Goal: Register for event/course

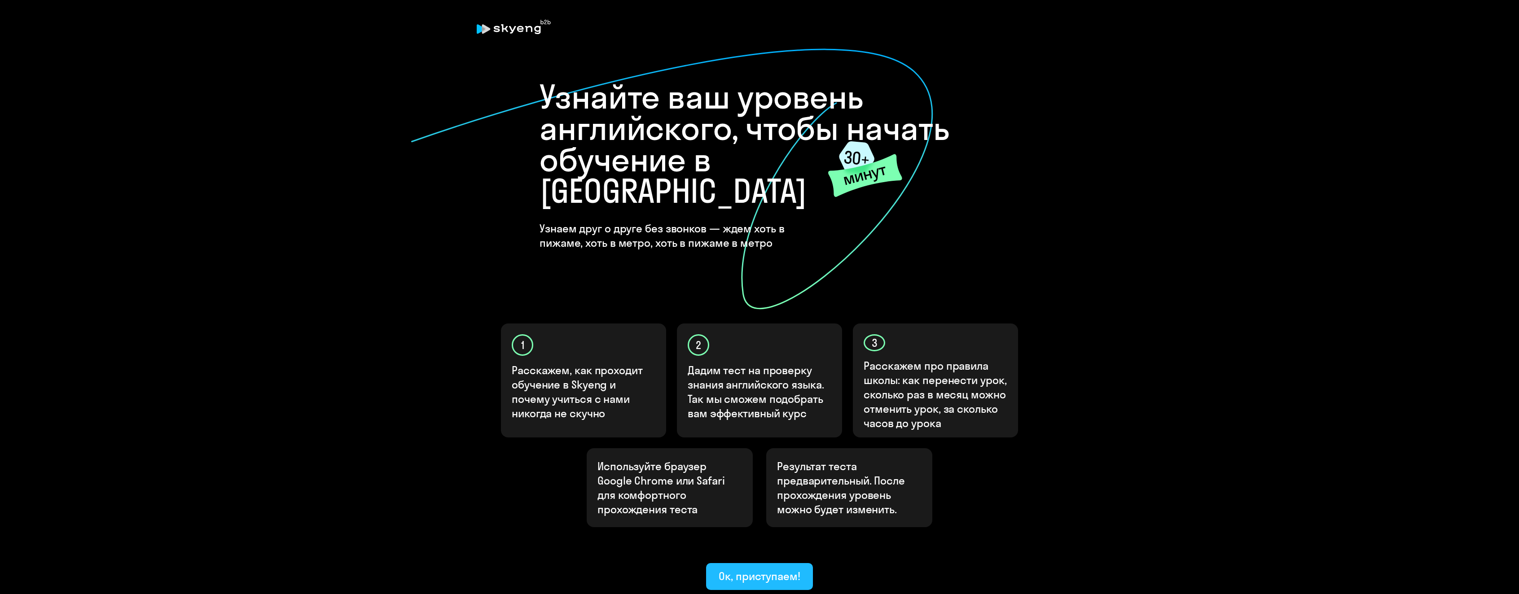
click at [775, 569] on div "Ок, приступаем!" at bounding box center [759, 576] width 82 height 14
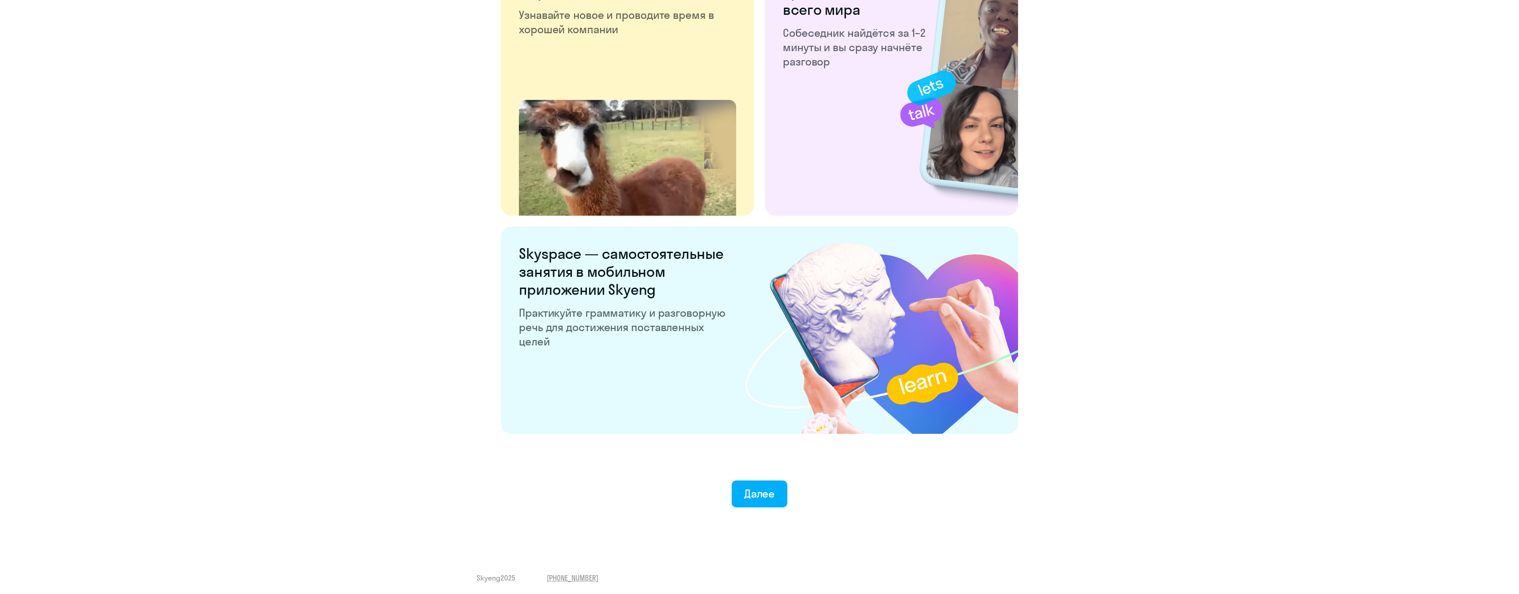
scroll to position [1486, 0]
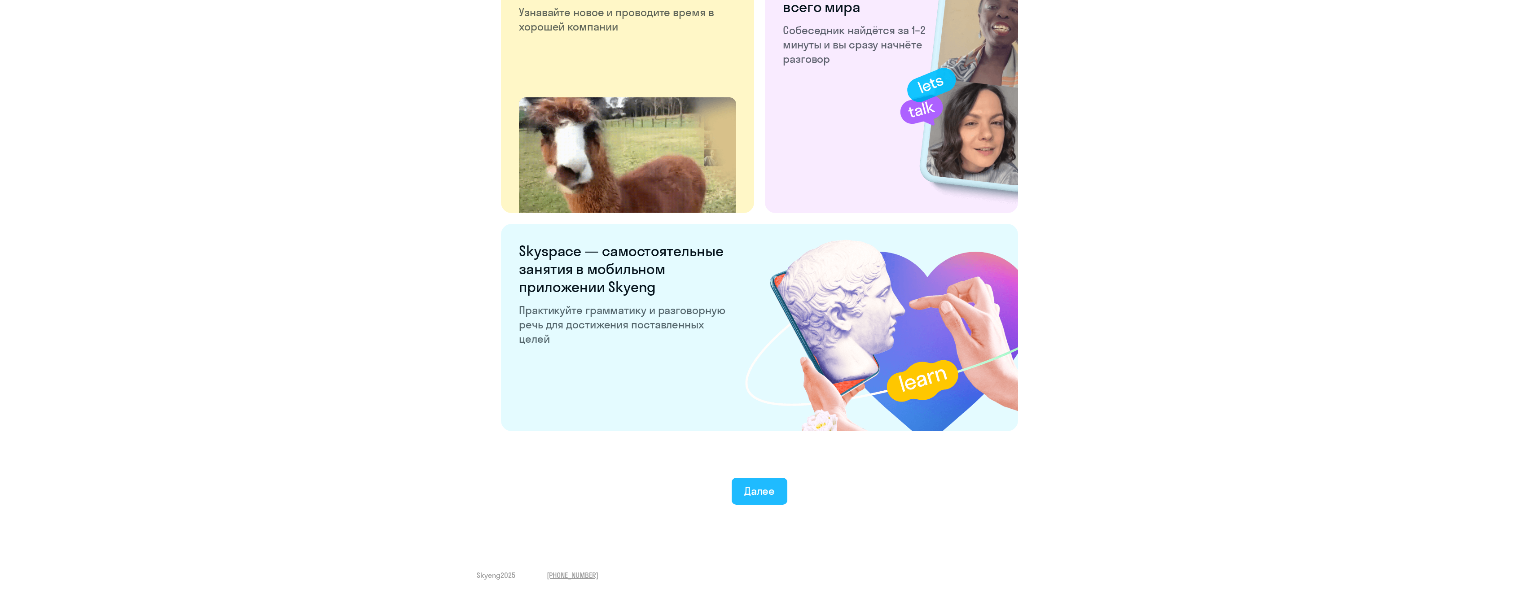
click at [753, 494] on div "Далее" at bounding box center [759, 491] width 31 height 14
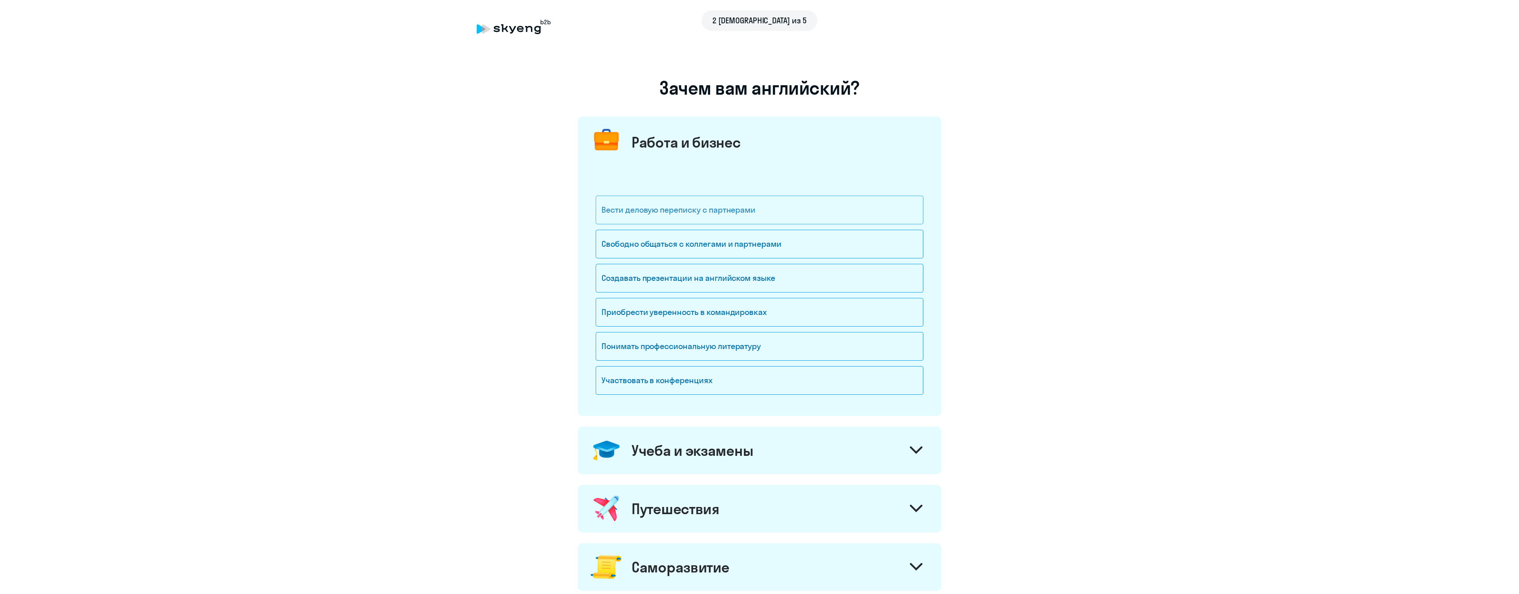
click at [831, 214] on div "Вести деловую переписку с партнерами" at bounding box center [760, 210] width 328 height 29
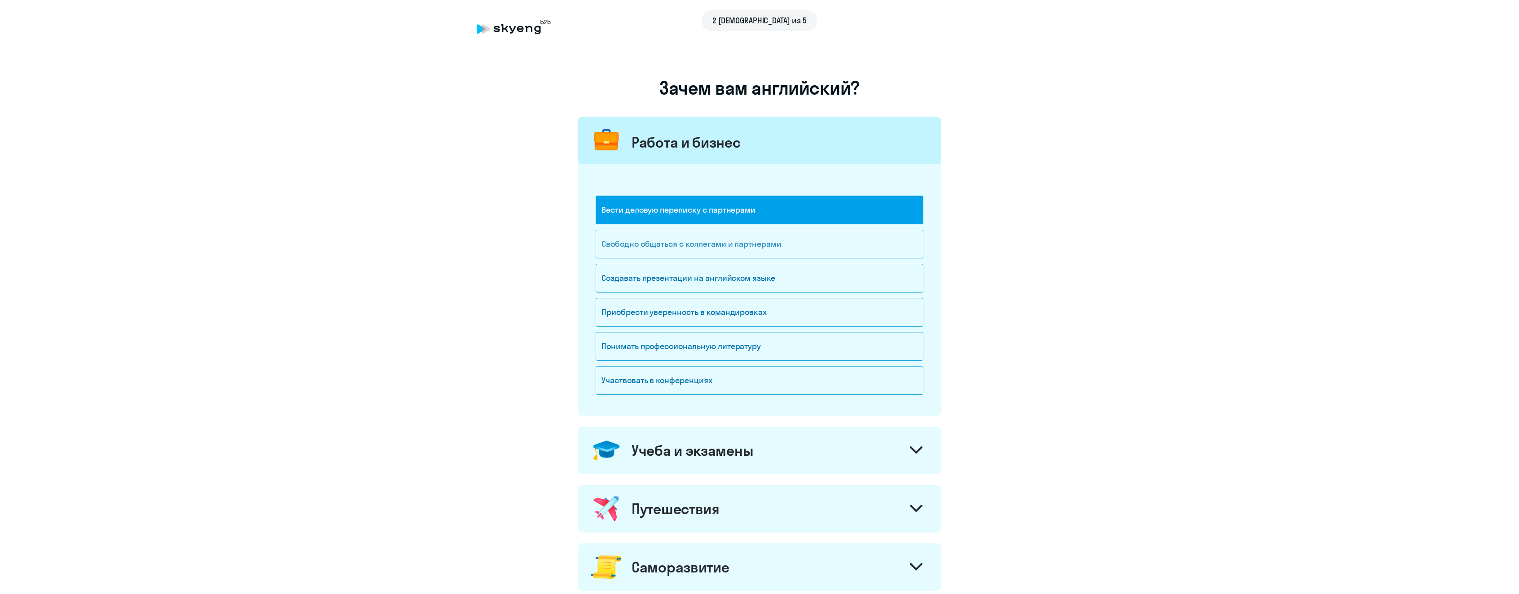
click at [829, 234] on div "Свободно общаться с коллегами и партнерами" at bounding box center [760, 244] width 328 height 29
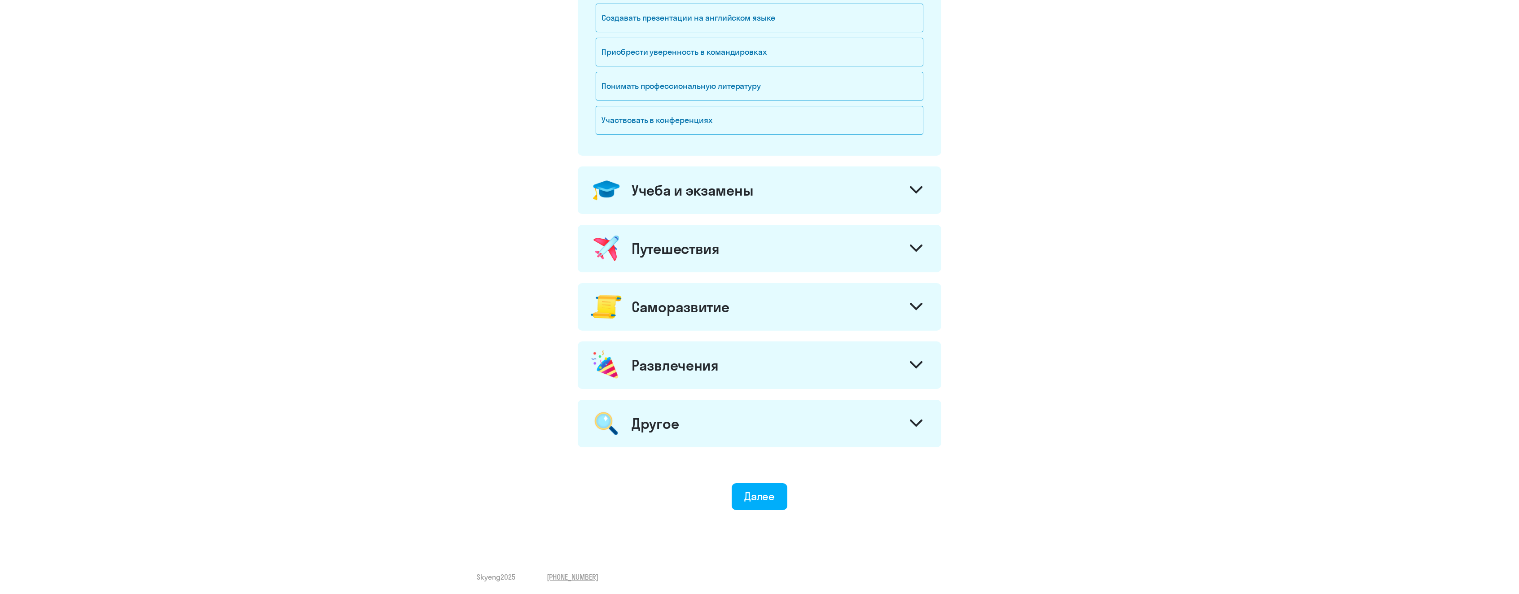
scroll to position [262, 0]
click at [756, 499] on div "Далее" at bounding box center [759, 494] width 31 height 14
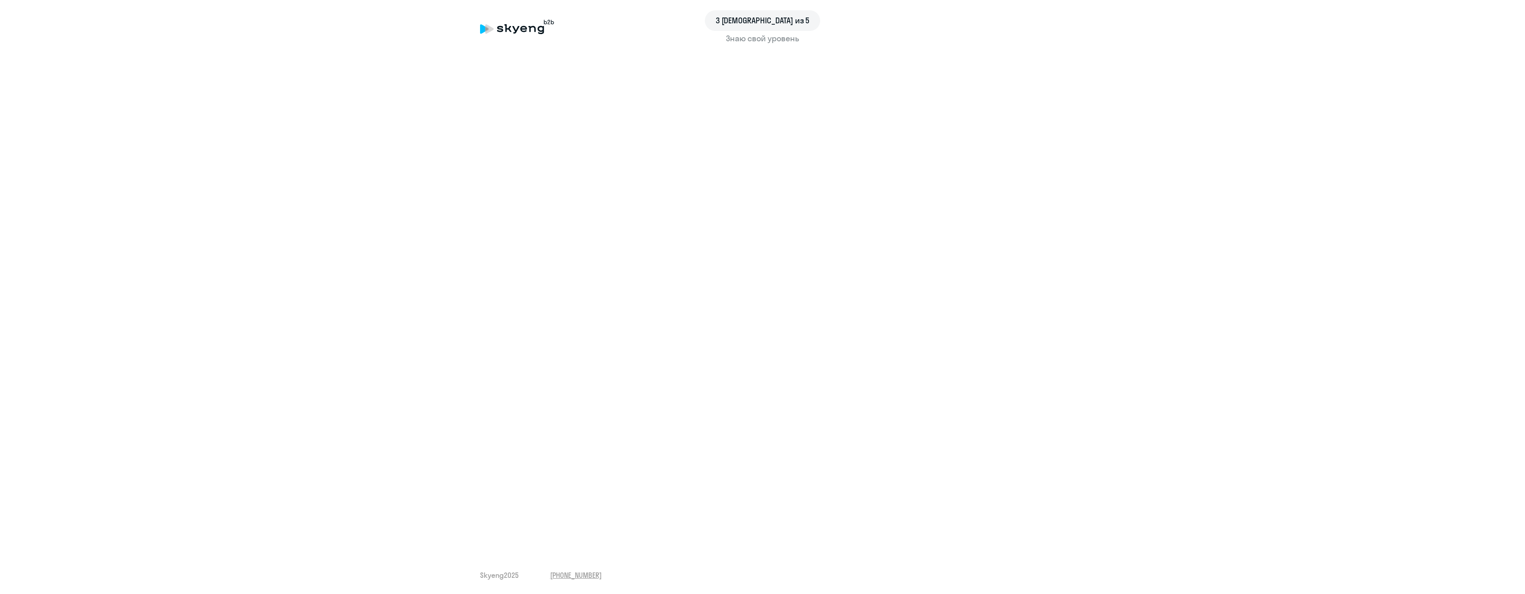
drag, startPoint x: 755, startPoint y: 20, endPoint x: 801, endPoint y: 22, distance: 45.4
click at [801, 22] on div "3 [DEMOGRAPHIC_DATA] из 5" at bounding box center [762, 20] width 565 height 21
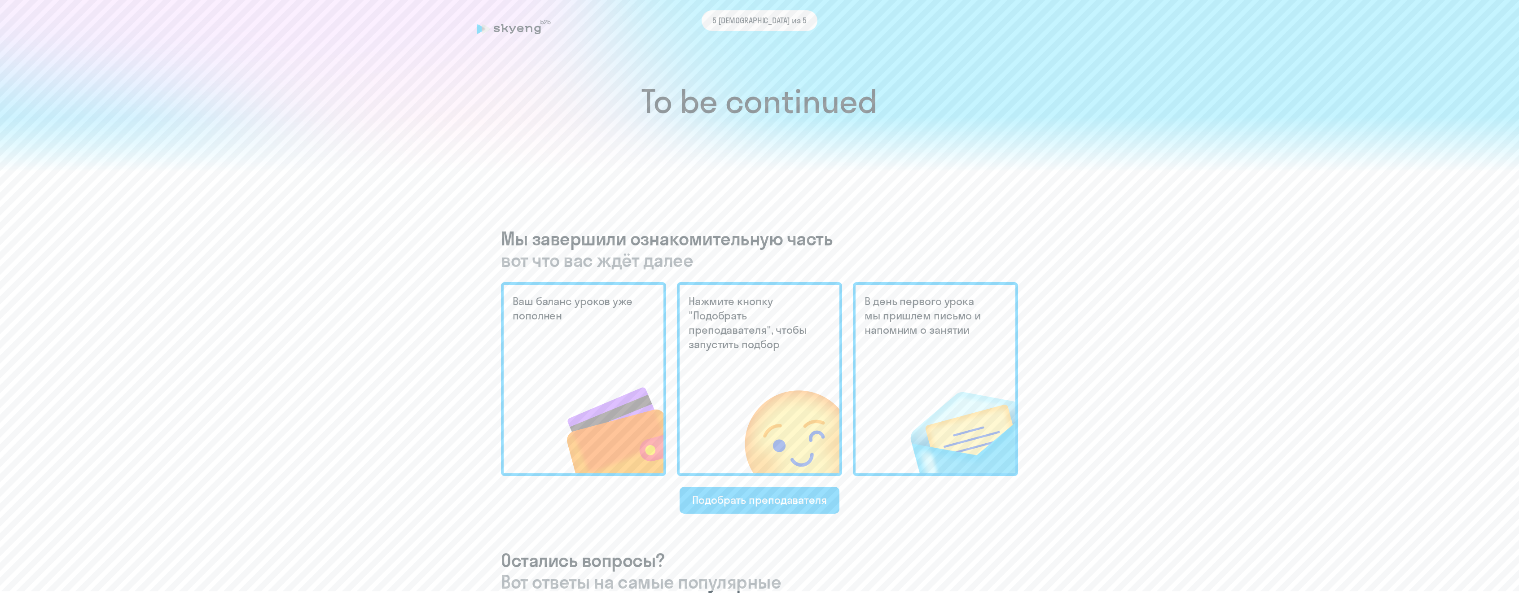
click at [748, 20] on span "5 шаг из 5" at bounding box center [759, 21] width 94 height 12
drag, startPoint x: 660, startPoint y: 250, endPoint x: 689, endPoint y: 251, distance: 28.8
click at [686, 251] on span "вот что вас ждёт далее" at bounding box center [759, 261] width 517 height 22
click at [948, 205] on div "To be continued Мы завершили ознакомительную часть вот что вас ждёт далее Ваш б…" at bounding box center [759, 420] width 1483 height 934
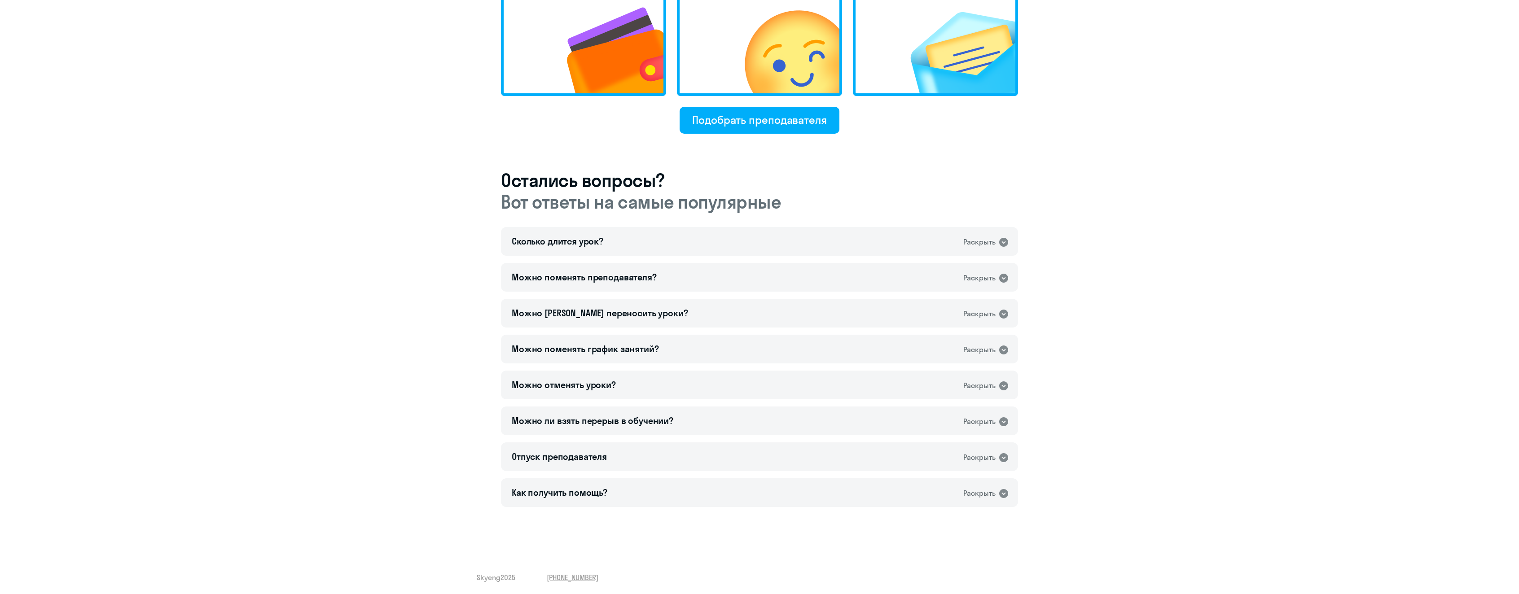
scroll to position [382, 0]
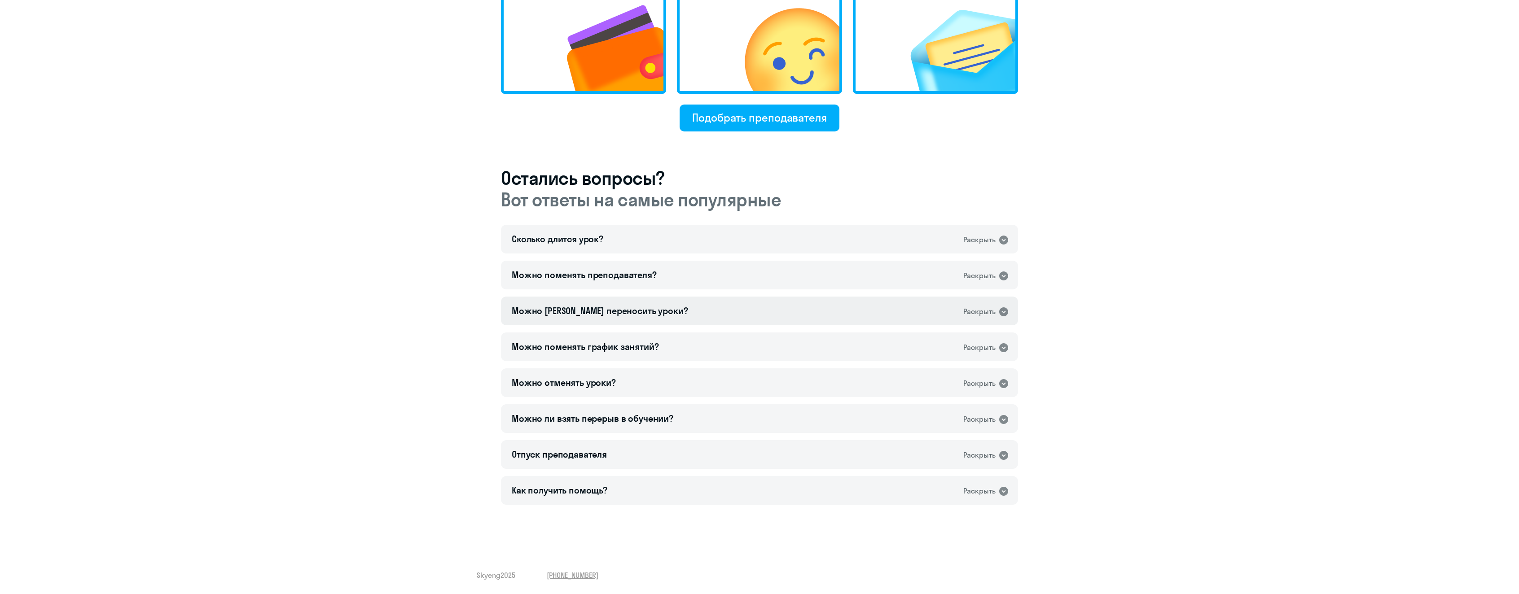
click at [666, 315] on div "Можно ли переносить уроки? Раскрыть" at bounding box center [759, 311] width 517 height 29
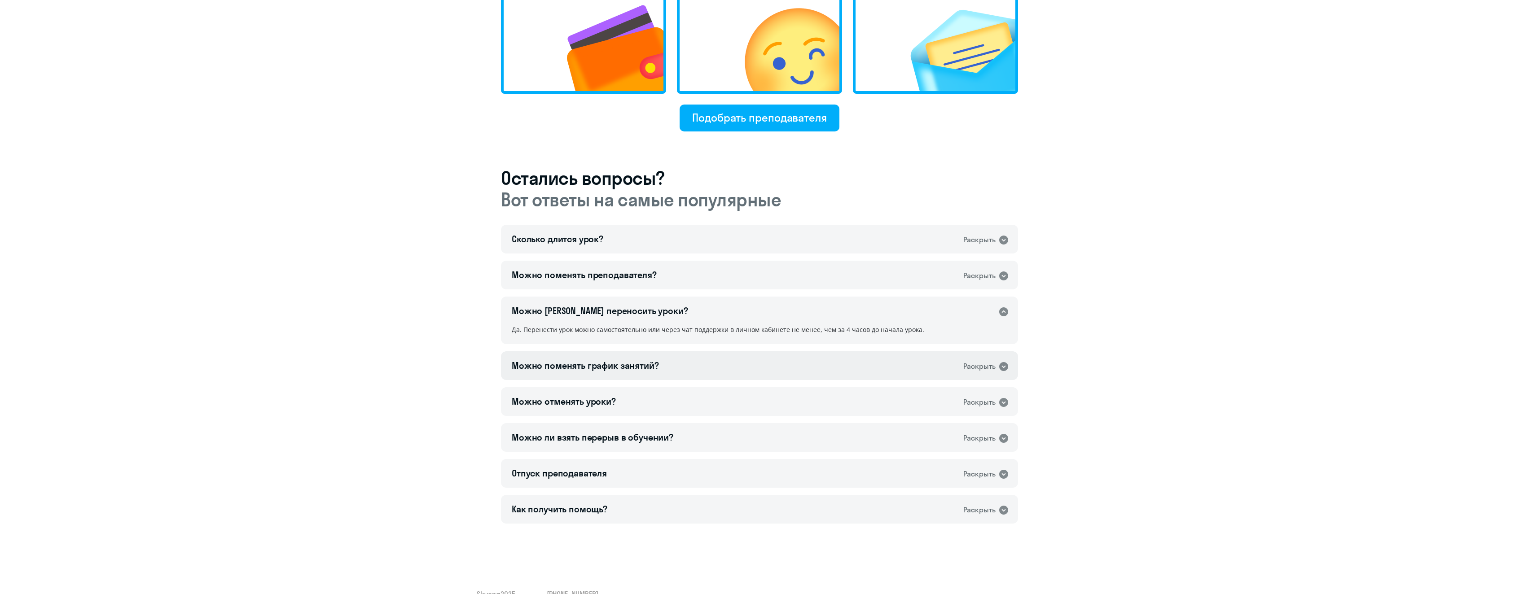
click at [670, 374] on div "Можно поменять график занятий? Раскрыть" at bounding box center [759, 365] width 517 height 29
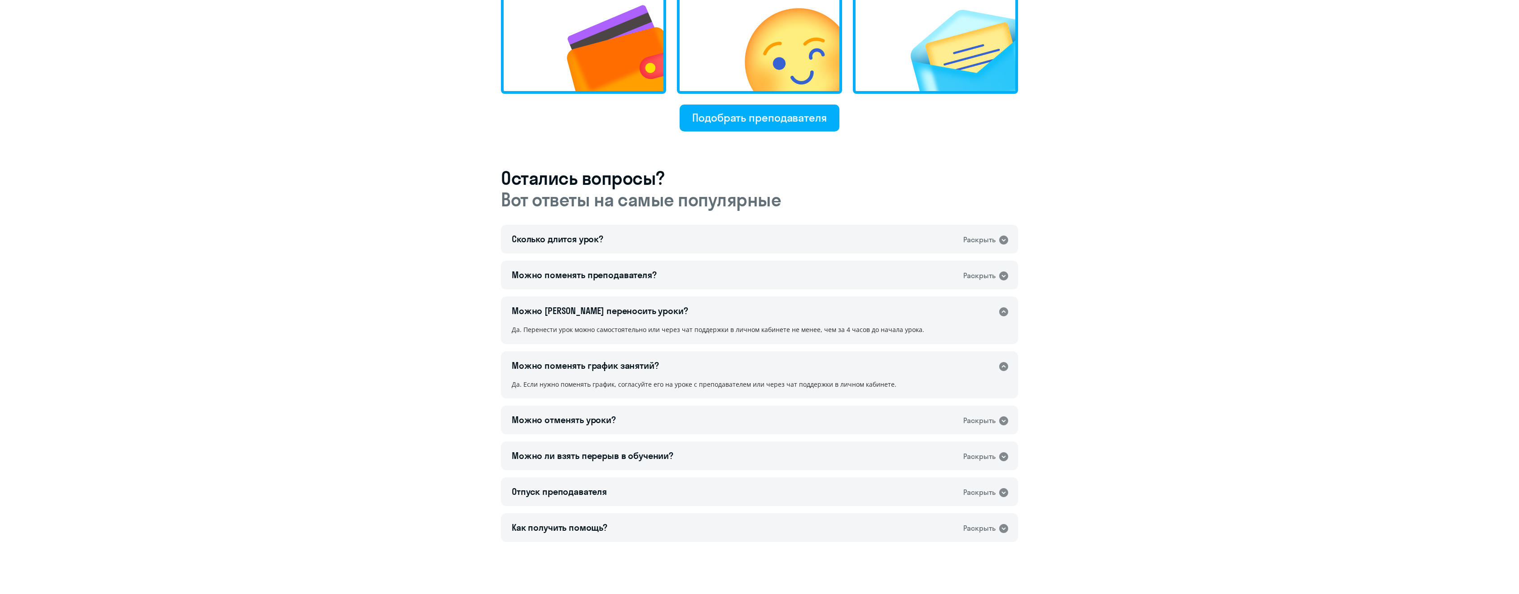
click at [696, 367] on div "Можно поменять график занятий? Раскрыть" at bounding box center [759, 365] width 517 height 29
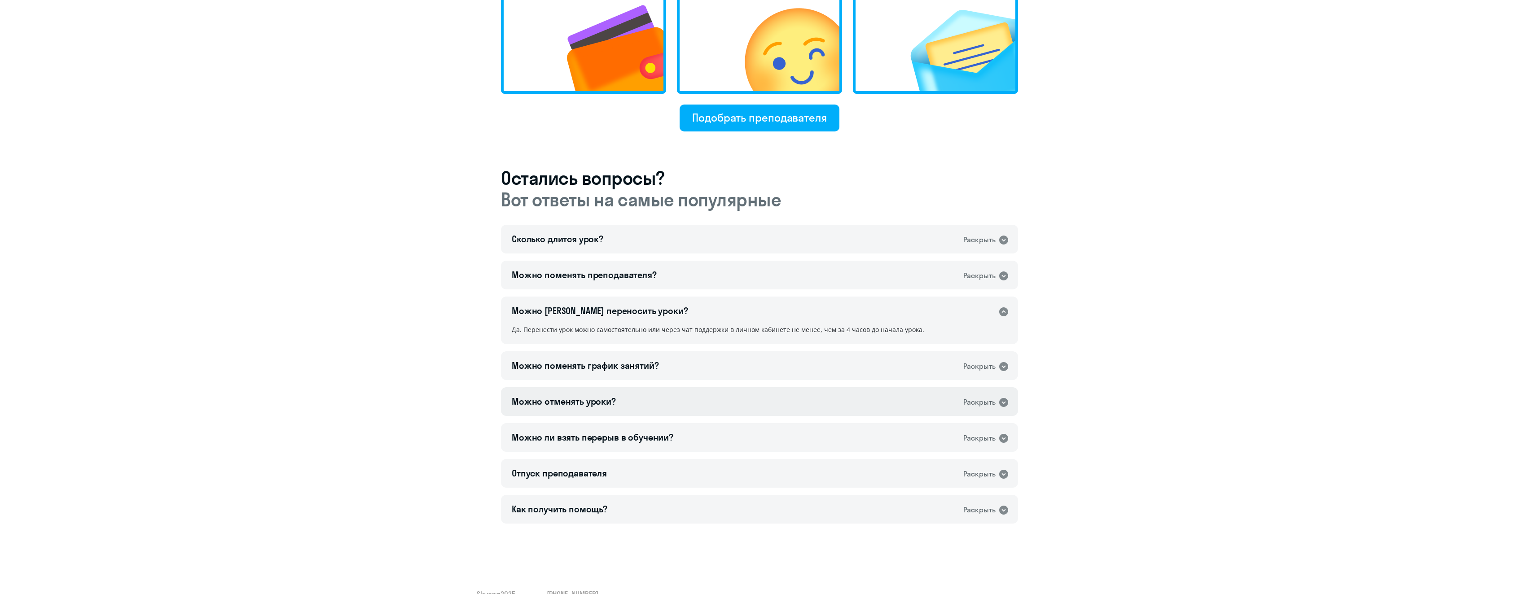
click at [646, 401] on div "Можно отменять уроки? Раскрыть" at bounding box center [759, 401] width 517 height 29
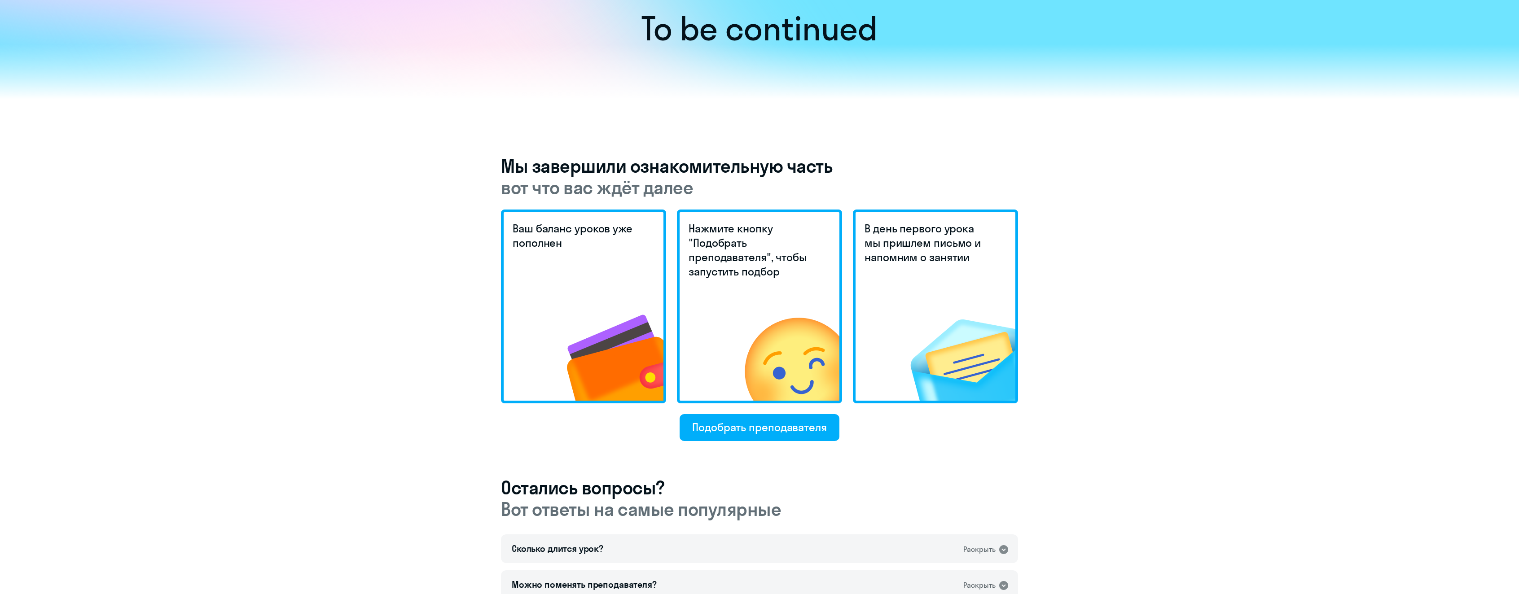
scroll to position [68, 0]
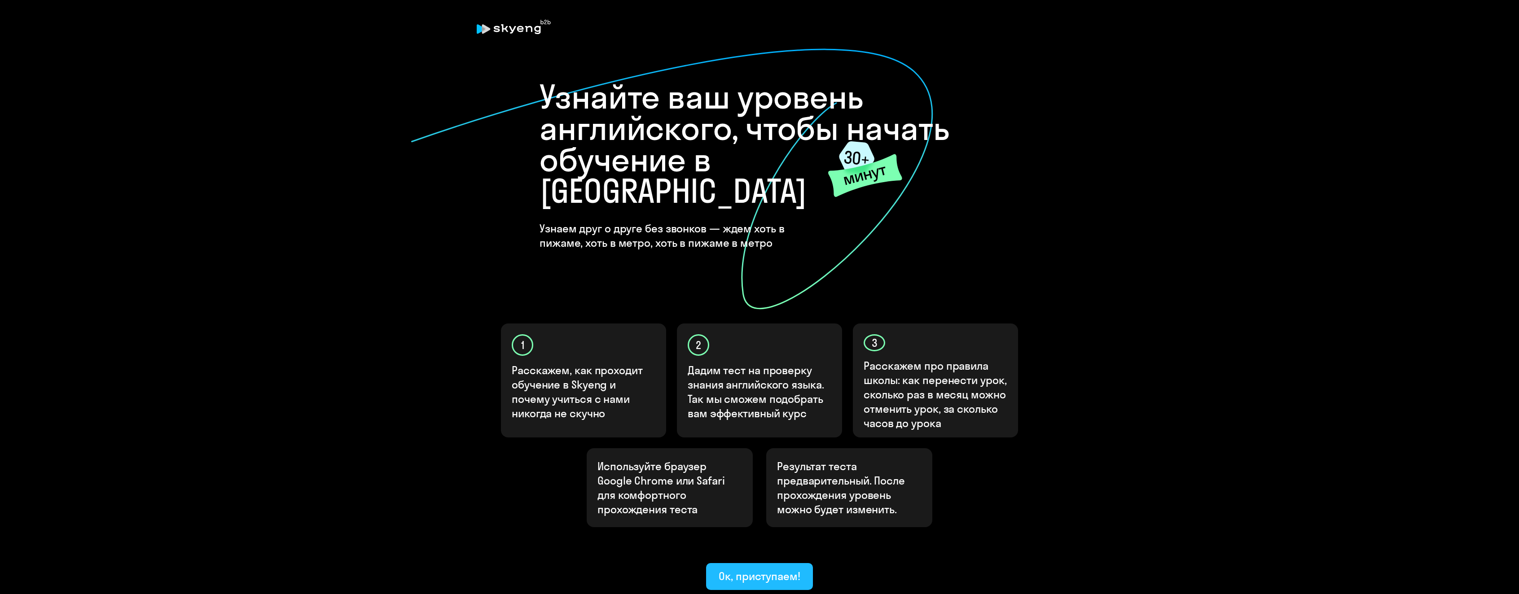
click at [762, 569] on div "Ок, приступаем!" at bounding box center [759, 576] width 82 height 14
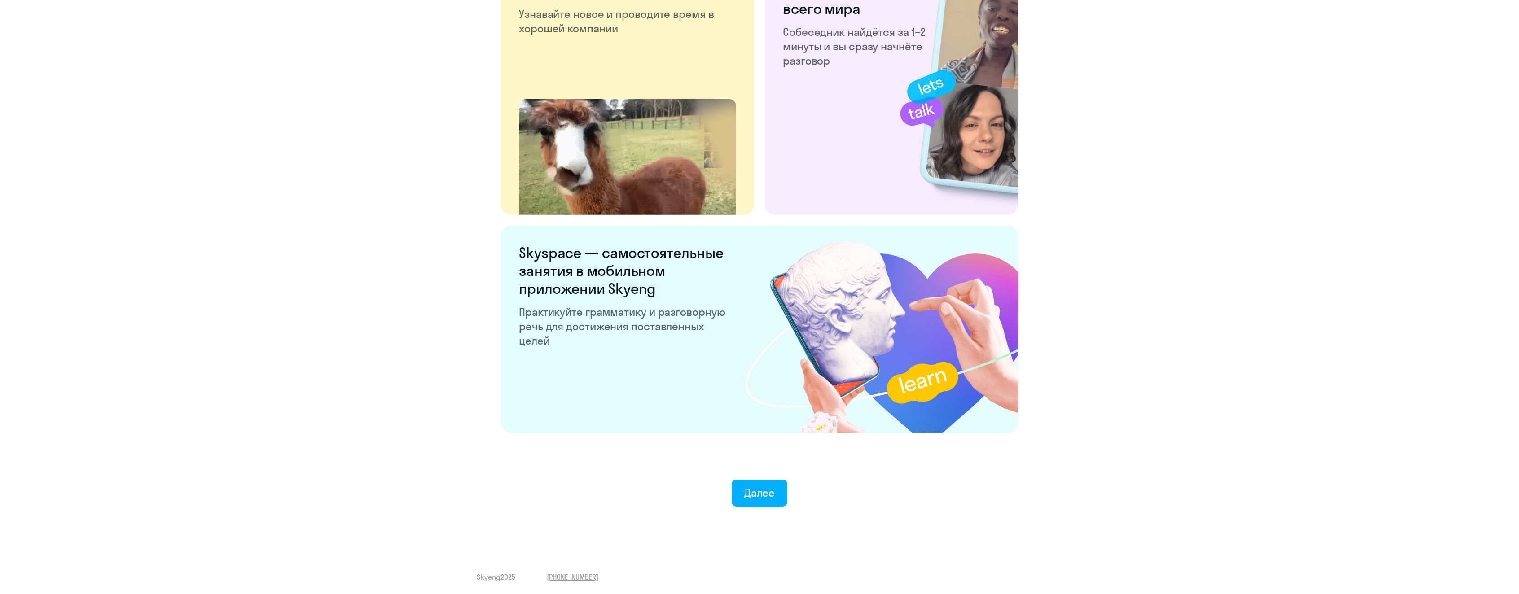
scroll to position [1486, 0]
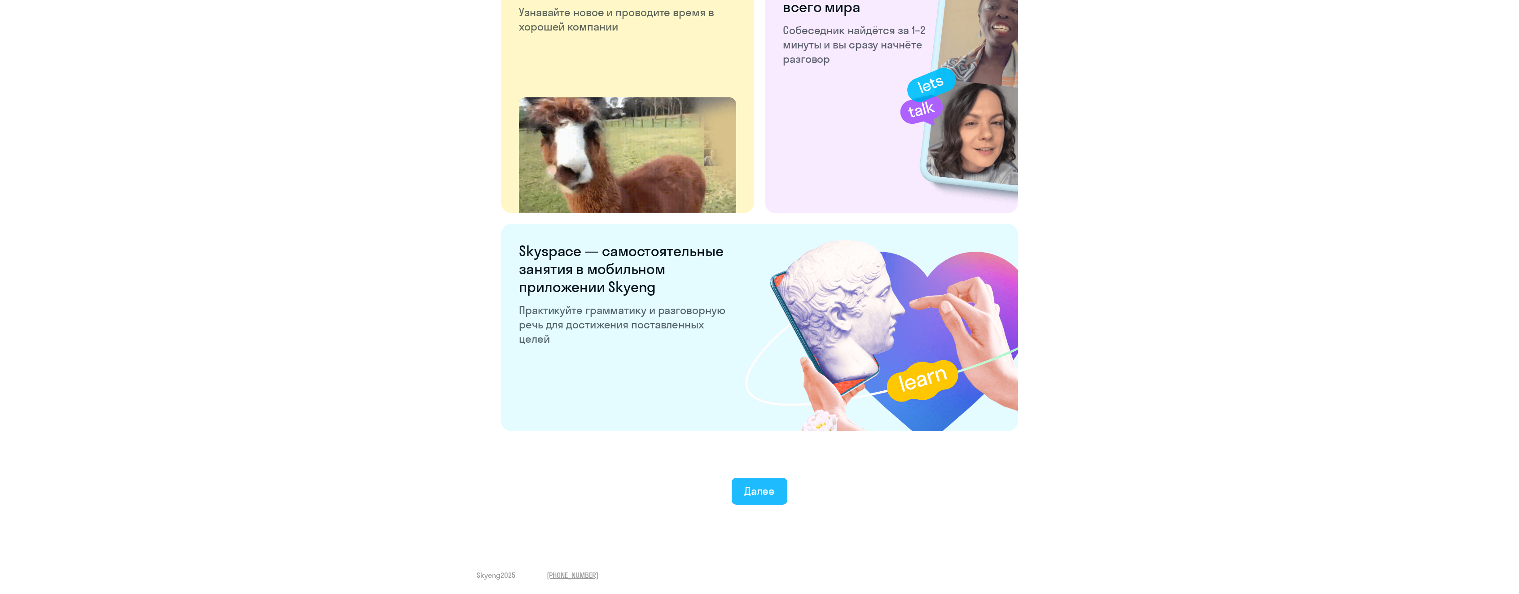
click at [765, 504] on button "Далее" at bounding box center [760, 491] width 56 height 27
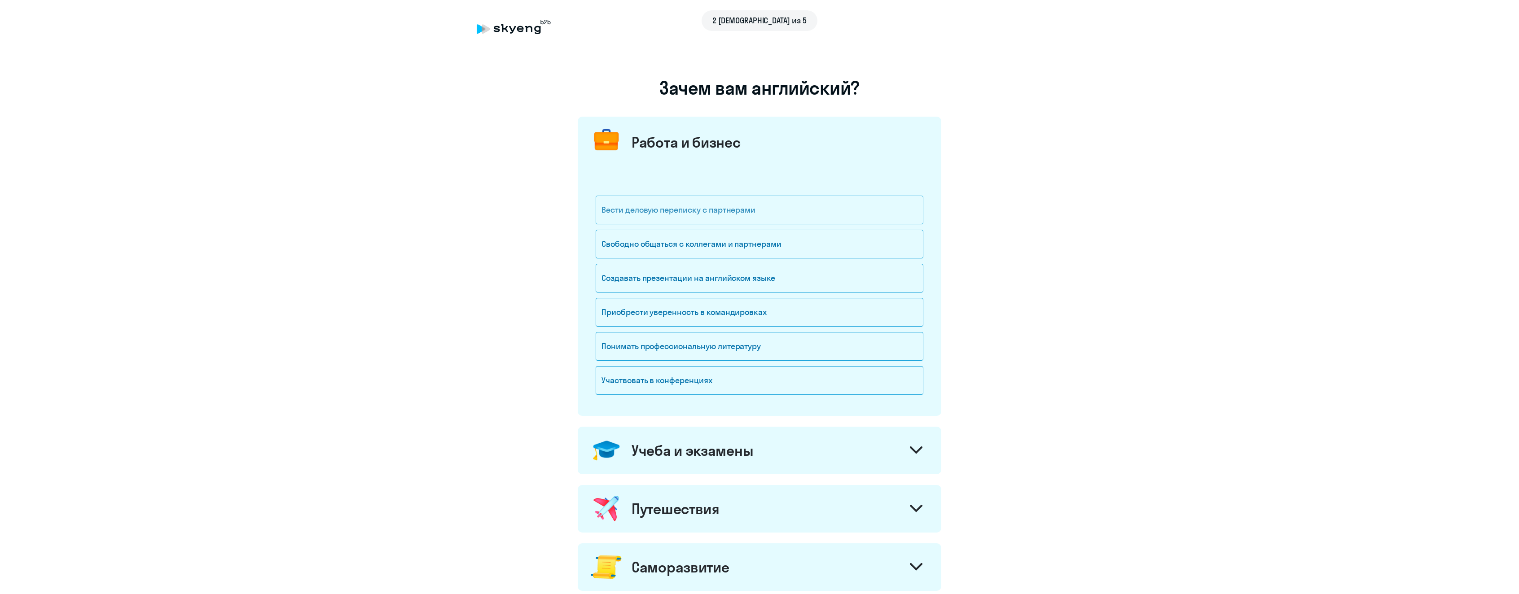
click at [814, 202] on div "Вести деловую переписку с партнерами" at bounding box center [760, 210] width 328 height 29
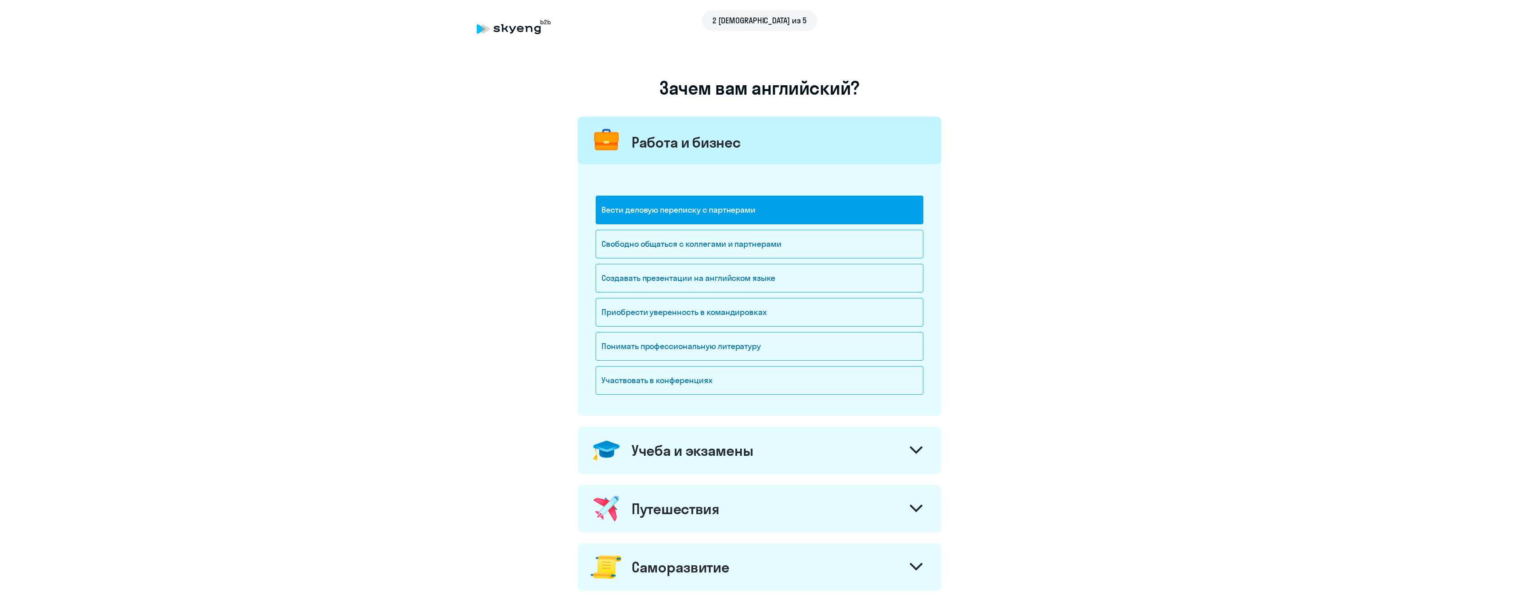
scroll to position [262, 0]
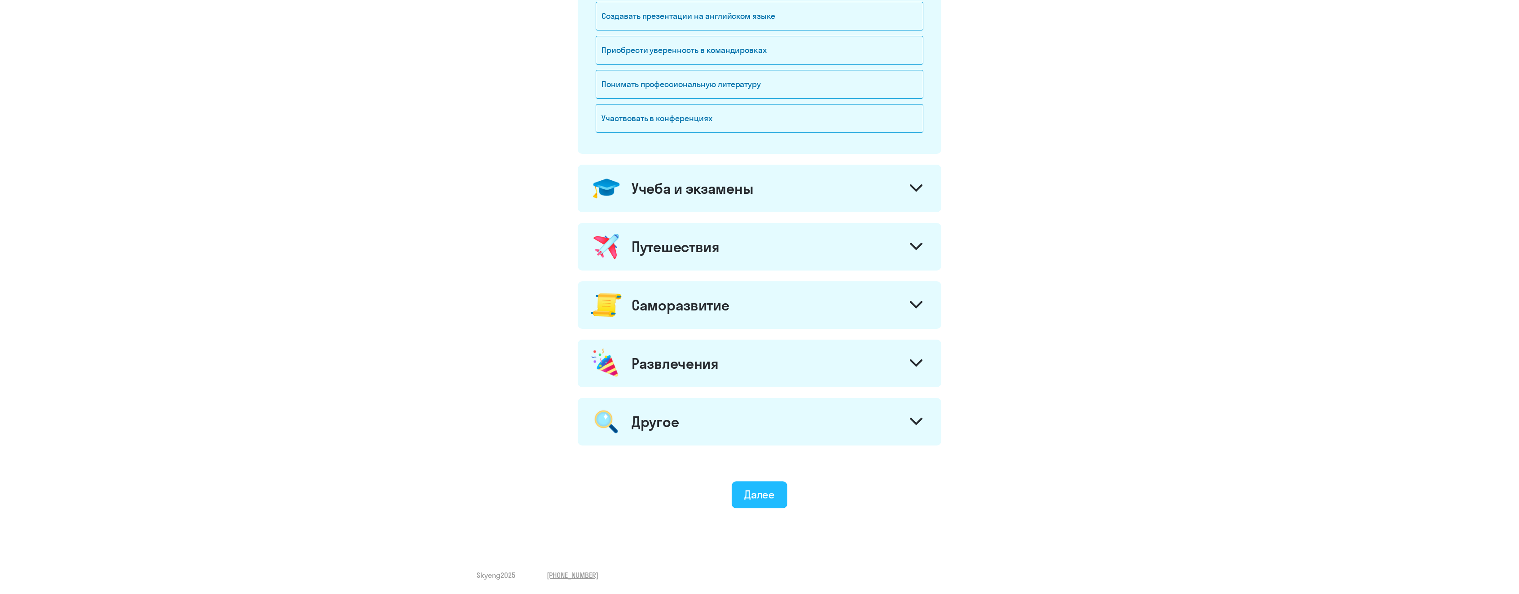
click at [748, 496] on div "Далее" at bounding box center [759, 494] width 31 height 14
